Goal: Find specific page/section: Find specific page/section

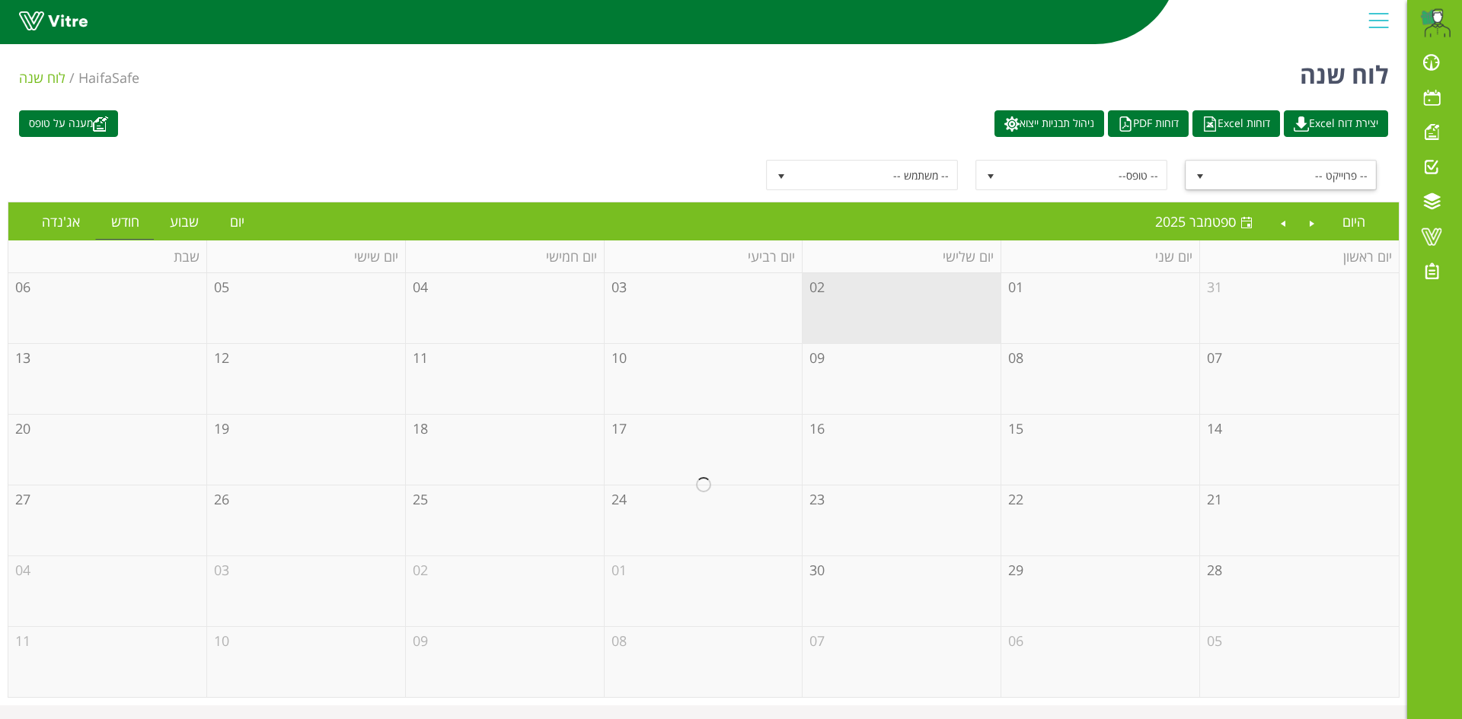
click at [1197, 176] on span "select" at bounding box center [1200, 177] width 12 height 12
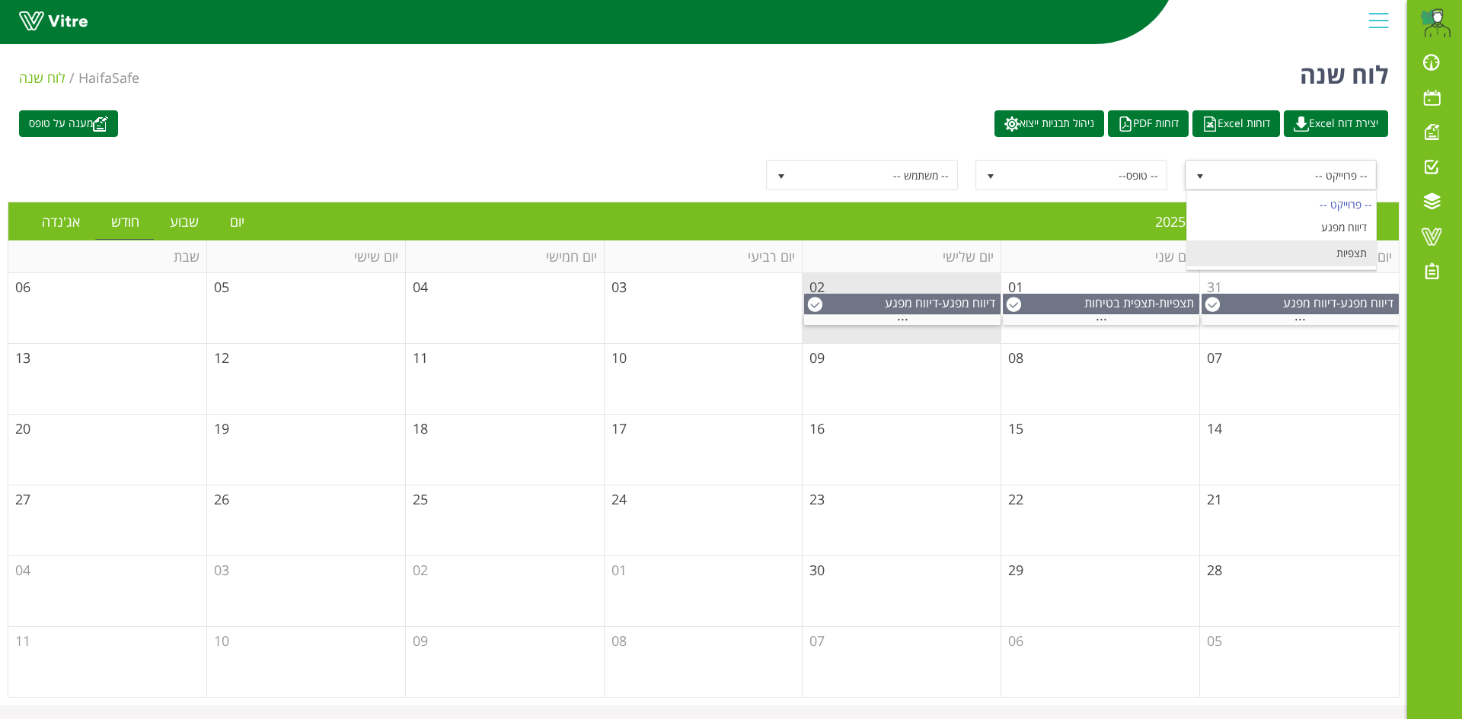
click at [1345, 257] on li "תצפיות" at bounding box center [1281, 254] width 189 height 26
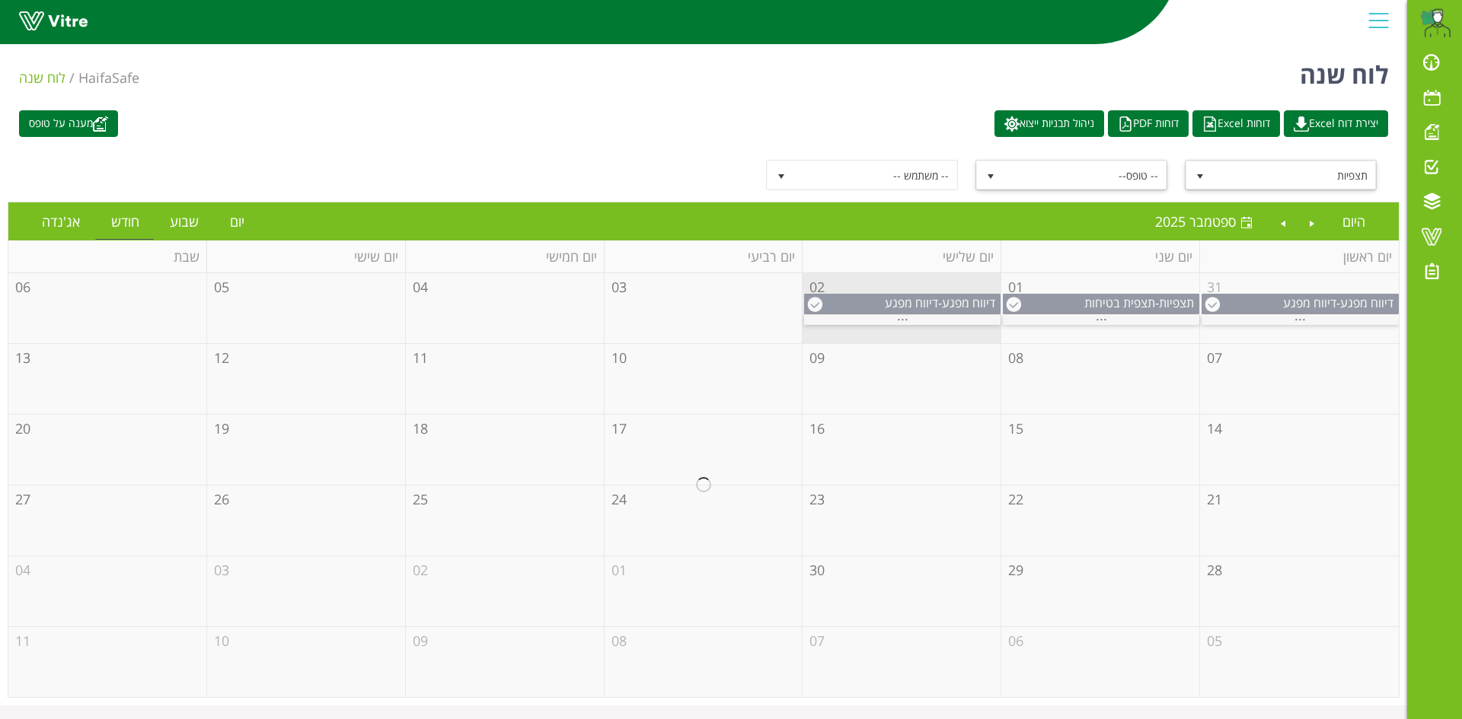
click at [992, 175] on span "select" at bounding box center [990, 177] width 12 height 12
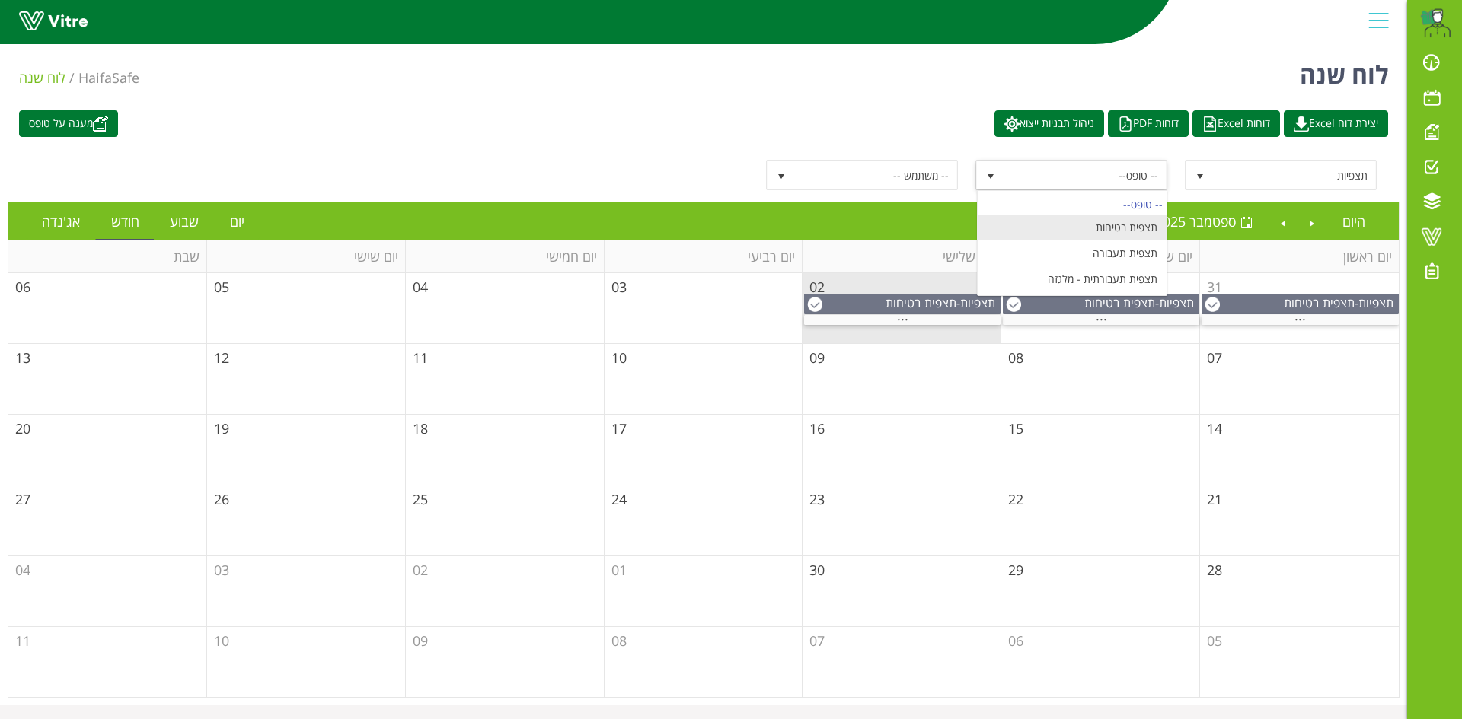
click at [1117, 221] on li "תצפית בטיחות" at bounding box center [1071, 228] width 189 height 26
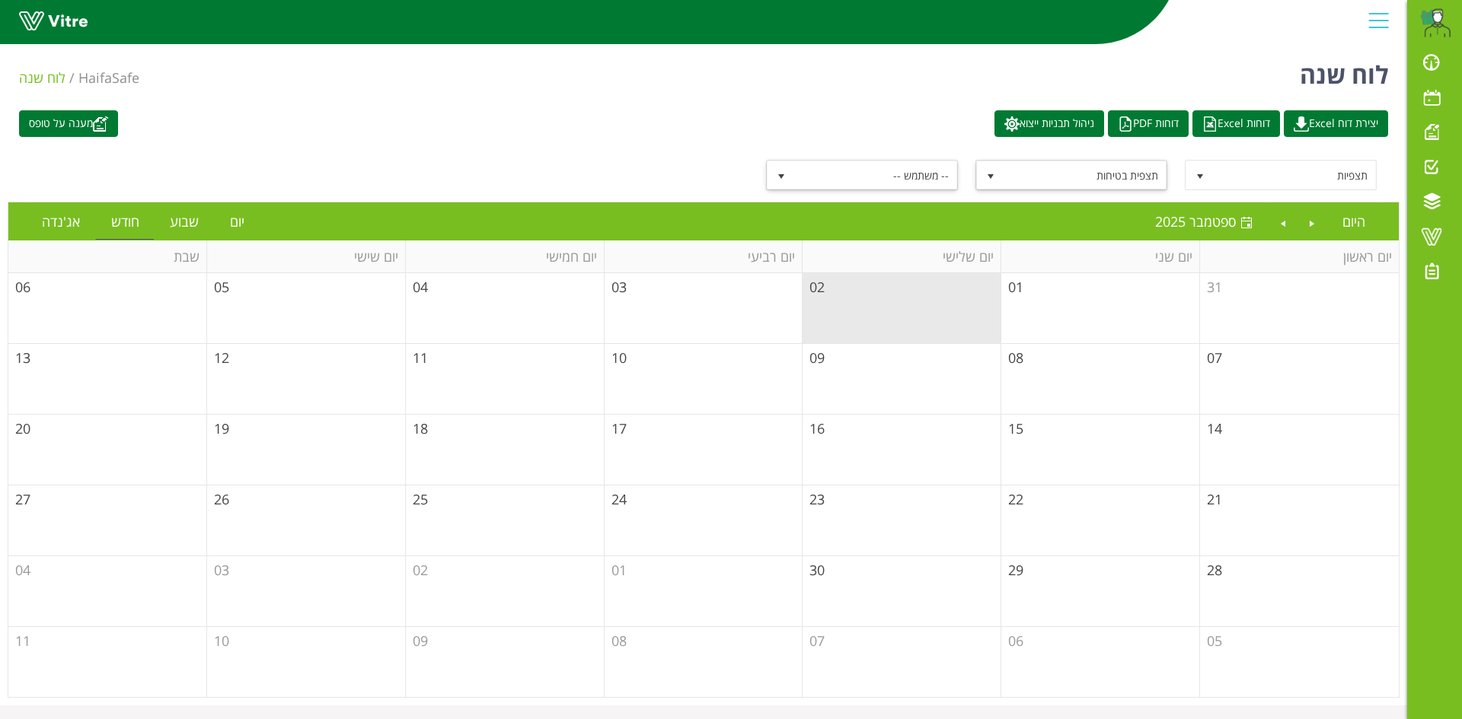
click at [903, 178] on span "-- משתמש --" at bounding box center [875, 174] width 163 height 27
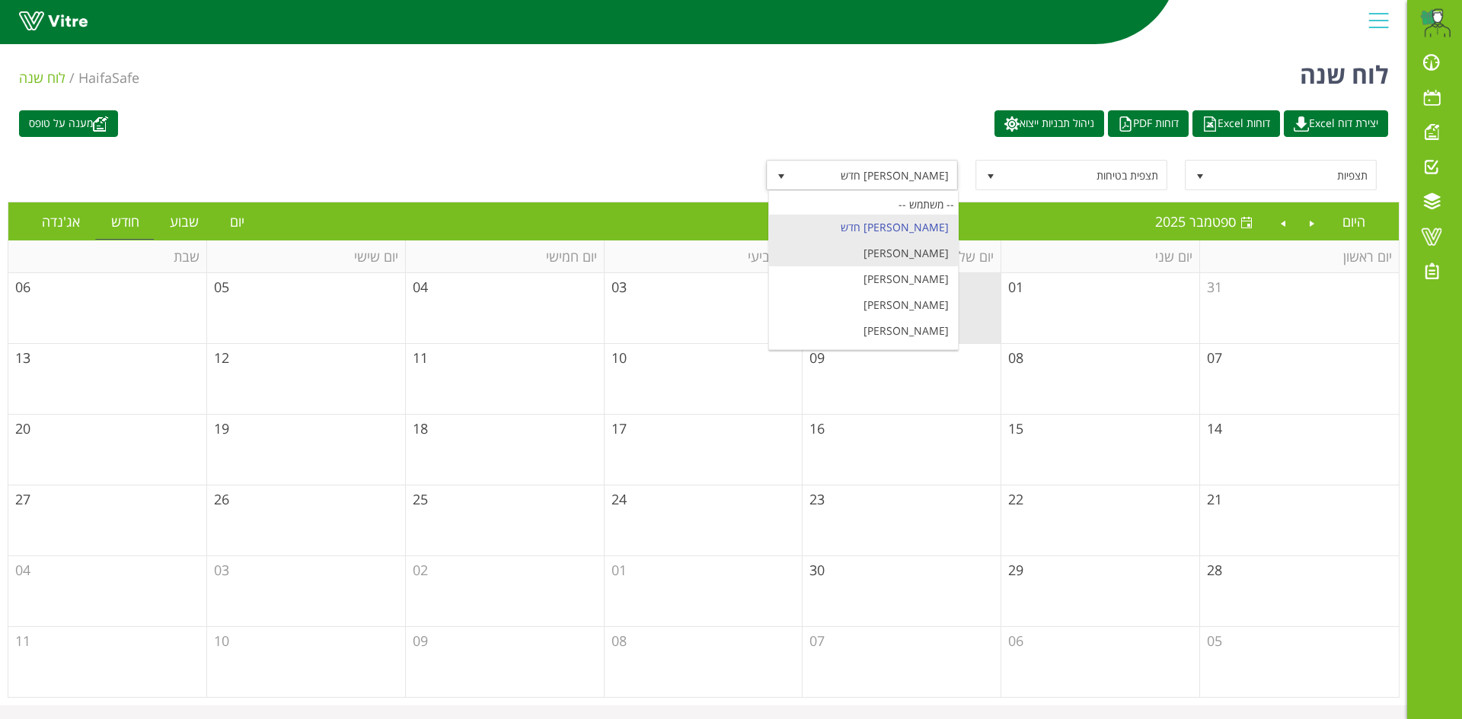
scroll to position [231, 0]
click at [917, 173] on span "[PERSON_NAME]" at bounding box center [875, 174] width 163 height 27
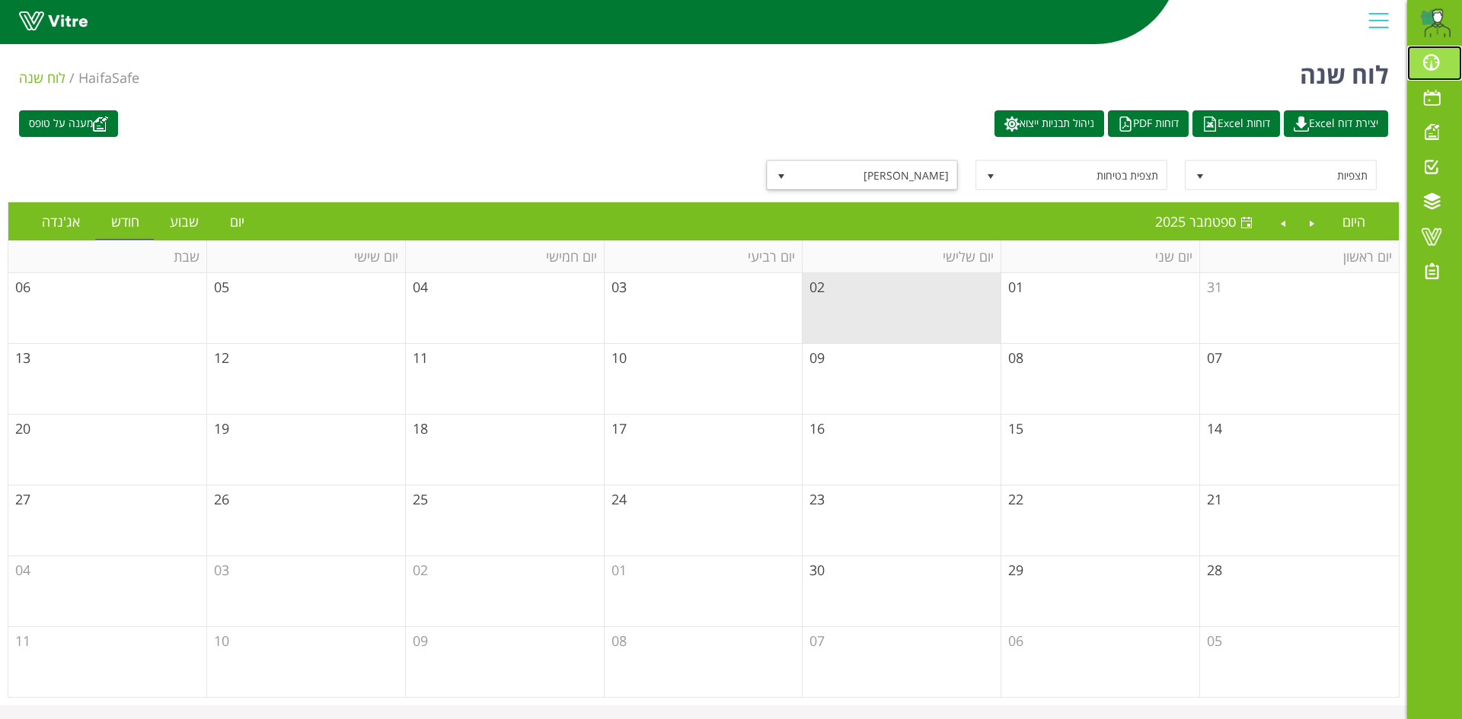
click at [1435, 69] on span at bounding box center [1431, 62] width 38 height 18
click at [1438, 28] on img at bounding box center [1435, 23] width 30 height 30
